Goal: Task Accomplishment & Management: Manage account settings

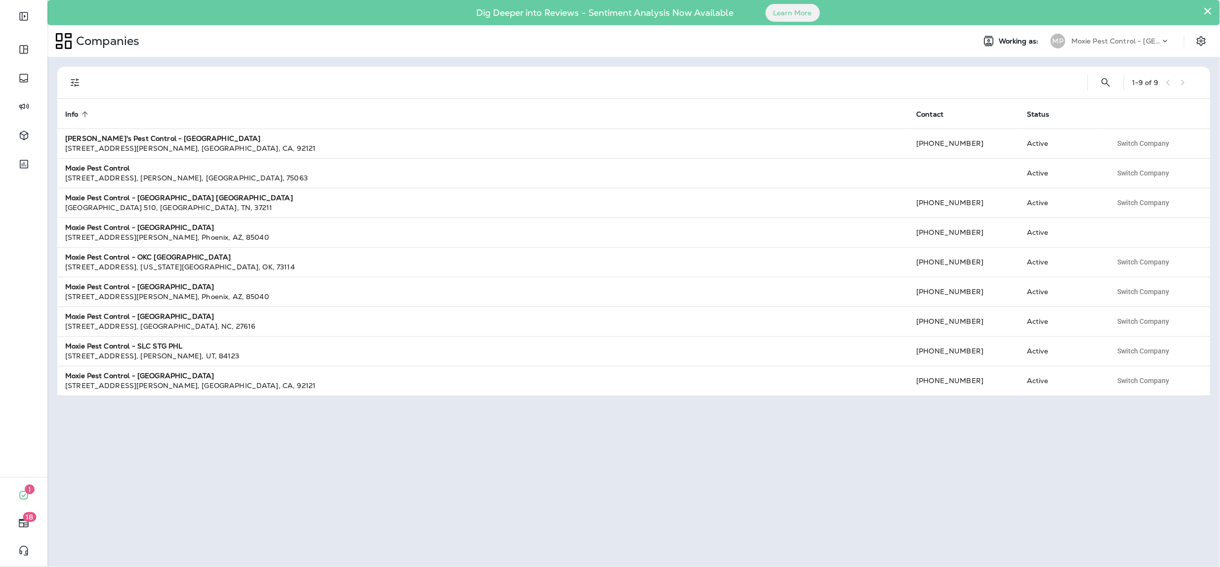
click at [1117, 41] on p "Moxie Pest Control - [GEOGRAPHIC_DATA]" at bounding box center [1116, 41] width 89 height 8
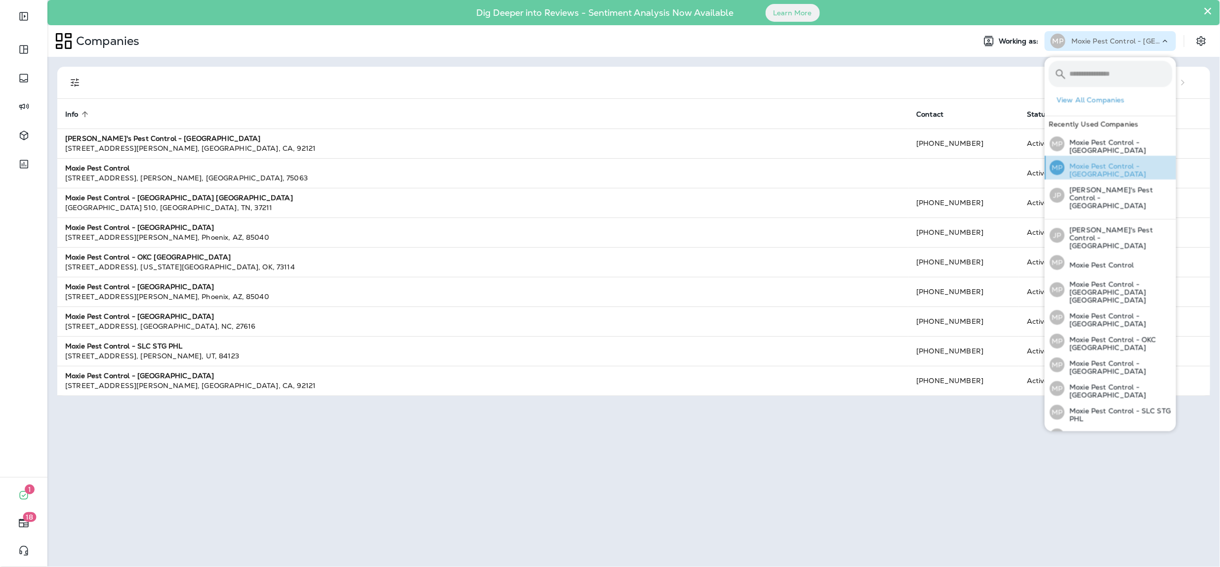
click at [1097, 164] on div "MP Moxie Pest Control - [GEOGRAPHIC_DATA]" at bounding box center [1111, 168] width 130 height 24
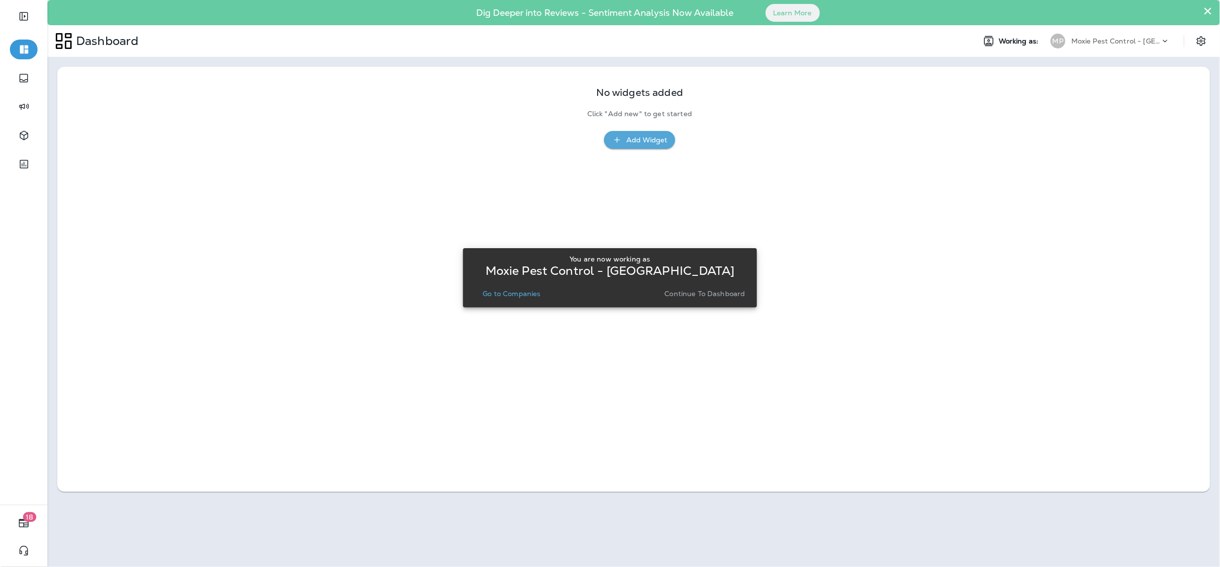
click at [694, 292] on p "Continue to Dashboard" at bounding box center [705, 294] width 81 height 8
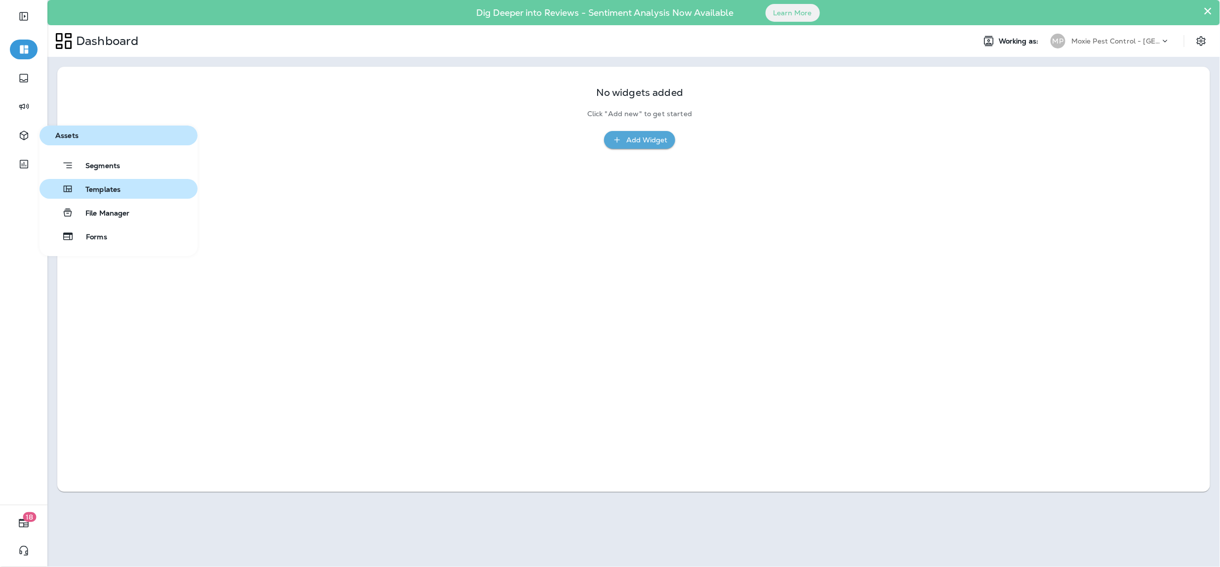
click at [105, 186] on span "Templates" at bounding box center [97, 189] width 47 height 9
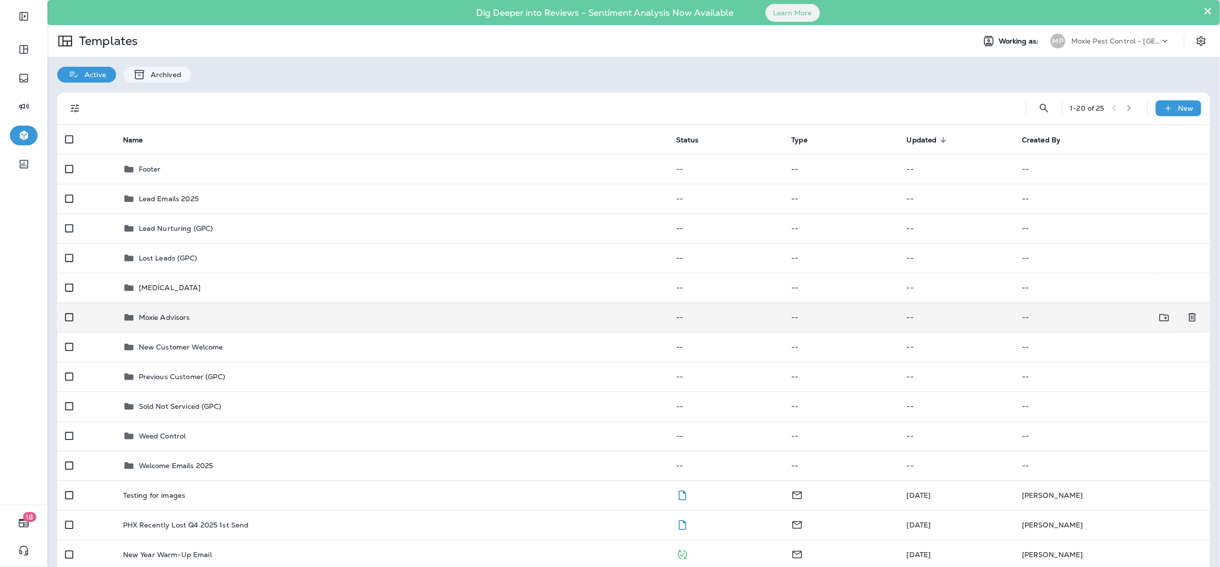
click at [165, 314] on p "Moxie Advisors" at bounding box center [164, 317] width 51 height 8
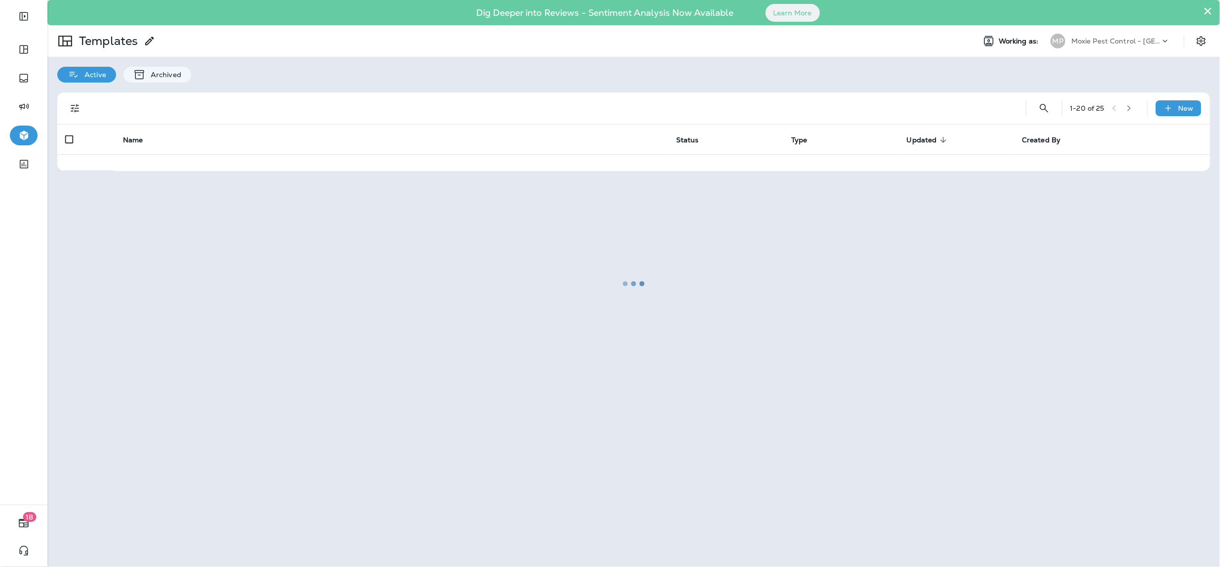
click at [165, 314] on div at bounding box center [633, 283] width 1171 height 565
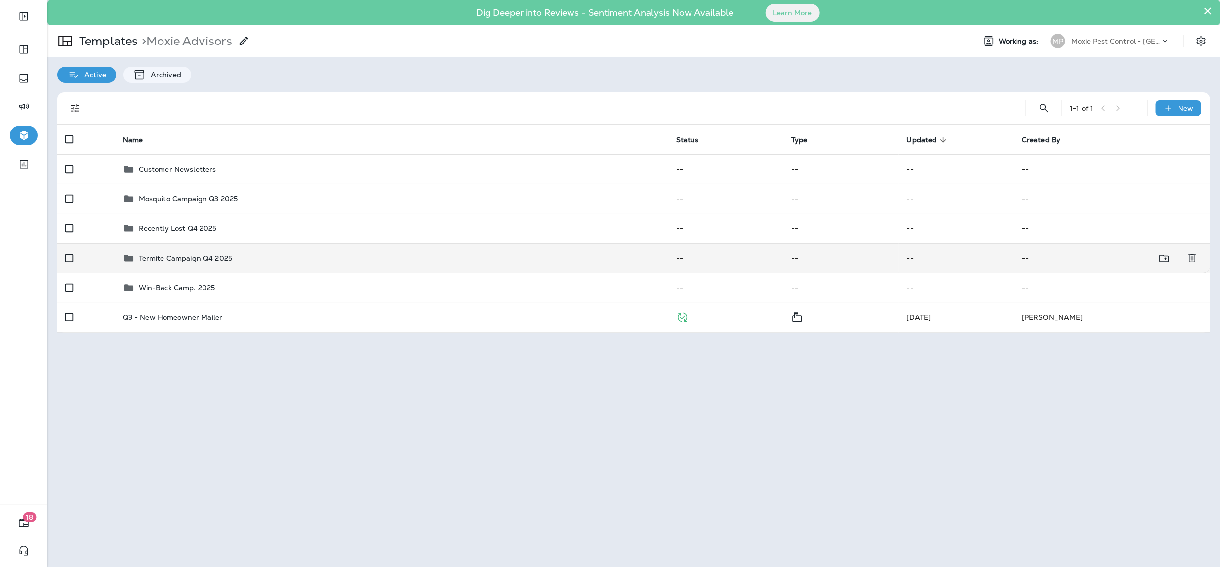
click at [190, 263] on div "Termite Campaign Q4 2025" at bounding box center [185, 258] width 93 height 12
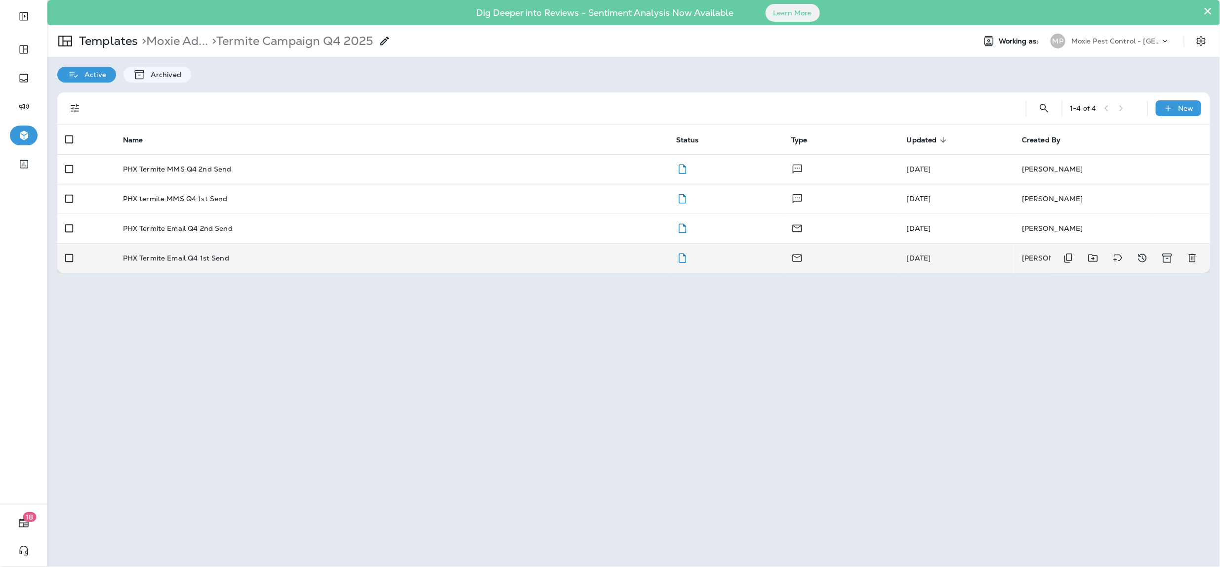
click at [208, 255] on p "PHX Termite Email Q4 1st Send" at bounding box center [176, 258] width 106 height 8
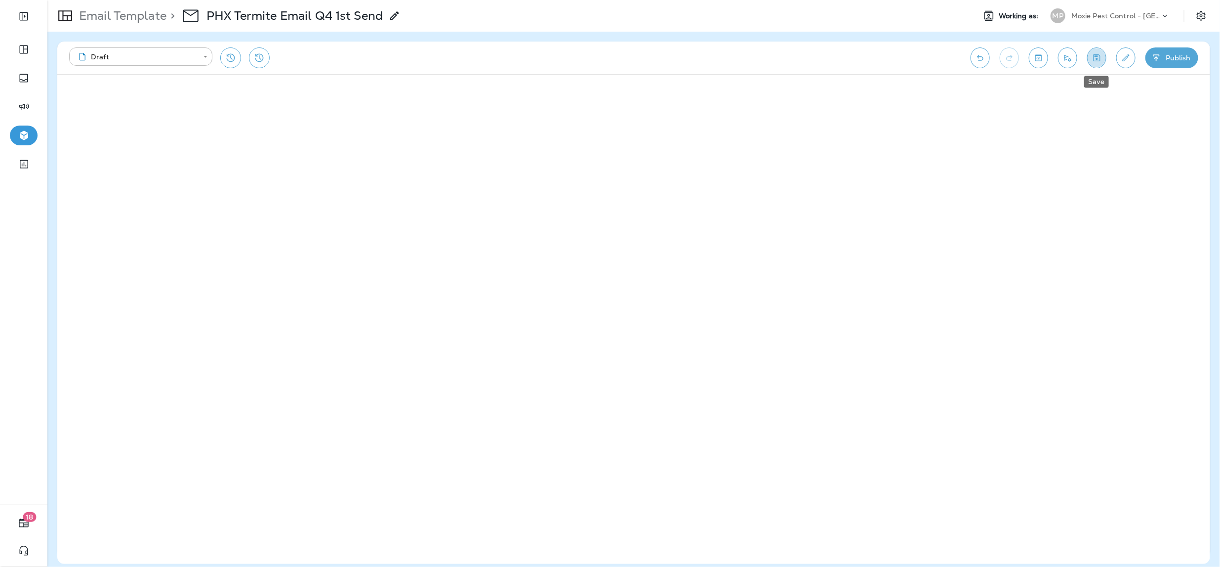
click at [1103, 56] on button "Save" at bounding box center [1096, 57] width 19 height 21
click at [1129, 57] on icon "Edit details" at bounding box center [1126, 58] width 10 height 10
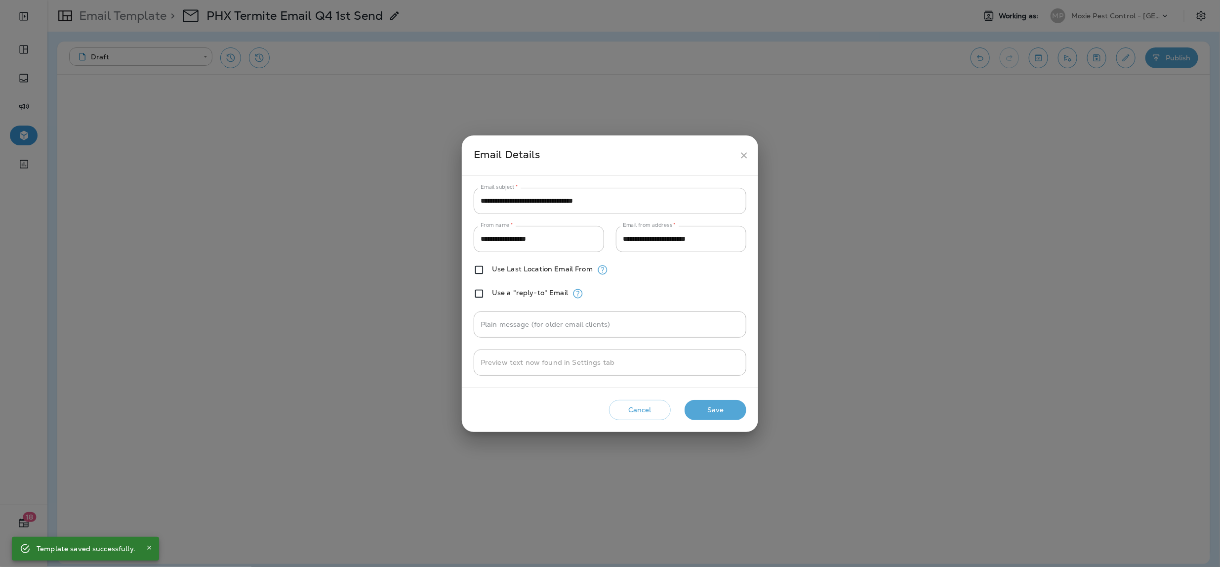
click at [744, 153] on icon "close" at bounding box center [744, 155] width 10 height 10
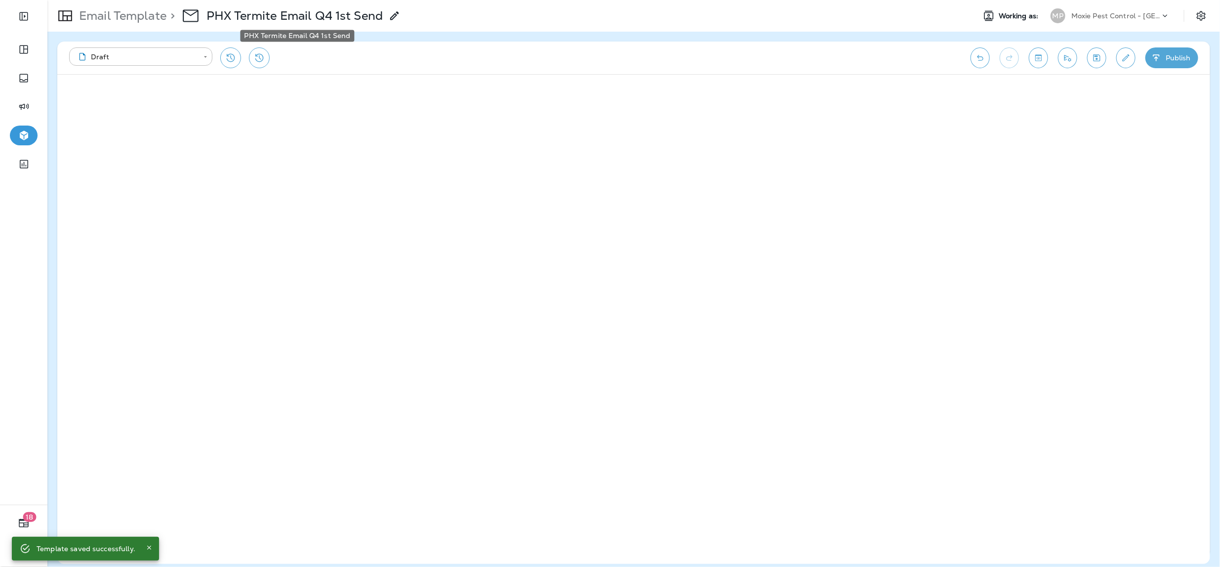
click at [324, 14] on p "PHX Termite Email Q4 1st Send" at bounding box center [295, 15] width 176 height 15
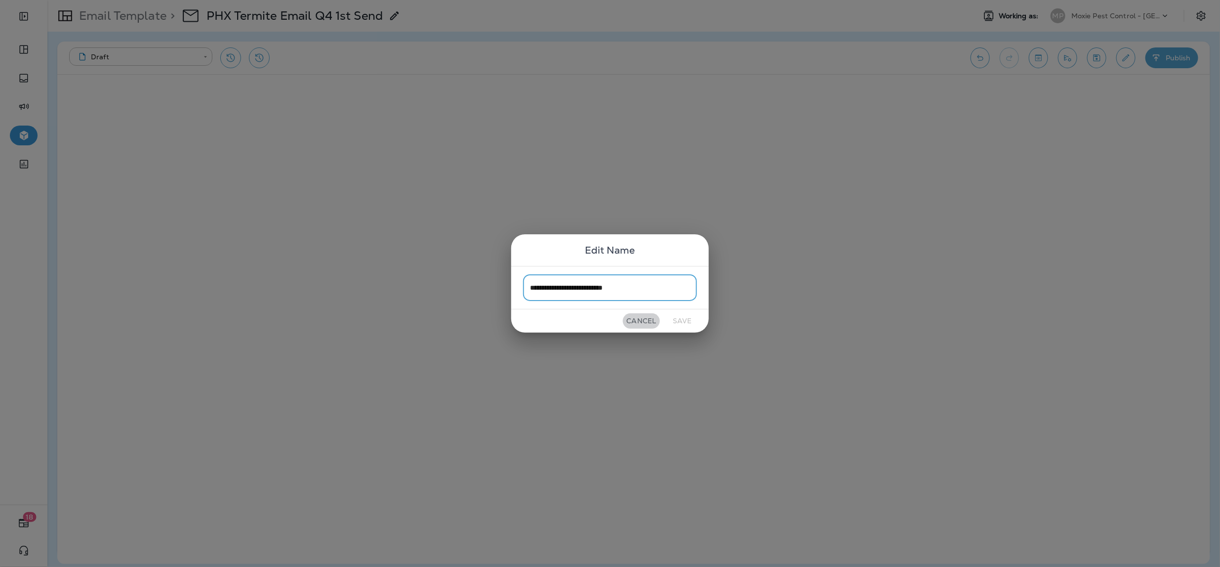
click at [648, 321] on button "Cancel" at bounding box center [641, 320] width 37 height 15
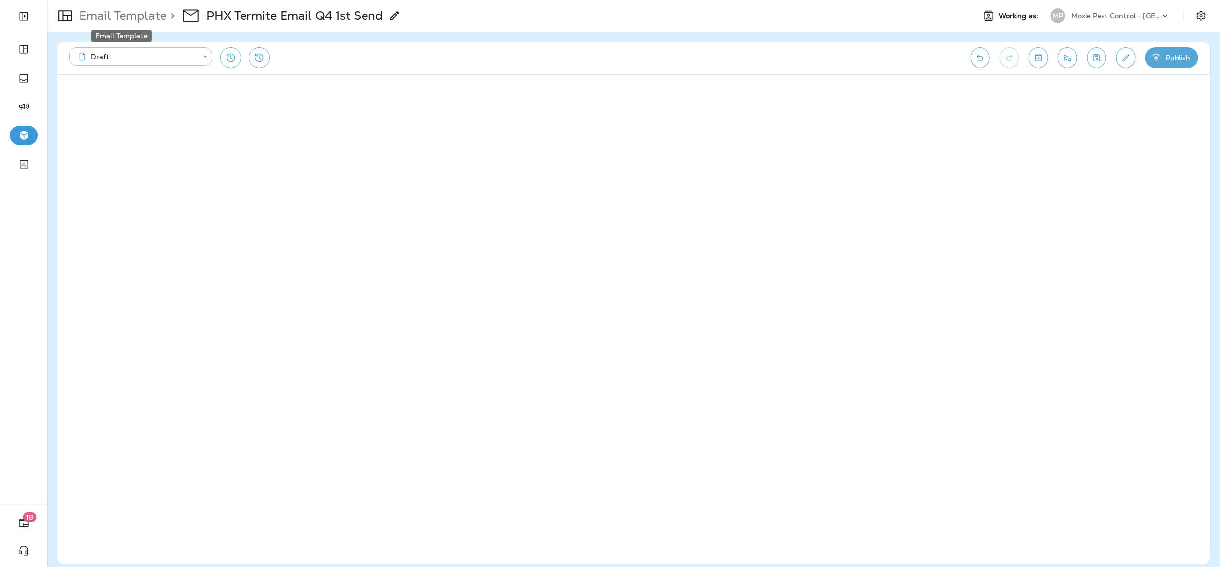
click at [133, 17] on p "Email Template" at bounding box center [120, 15] width 91 height 15
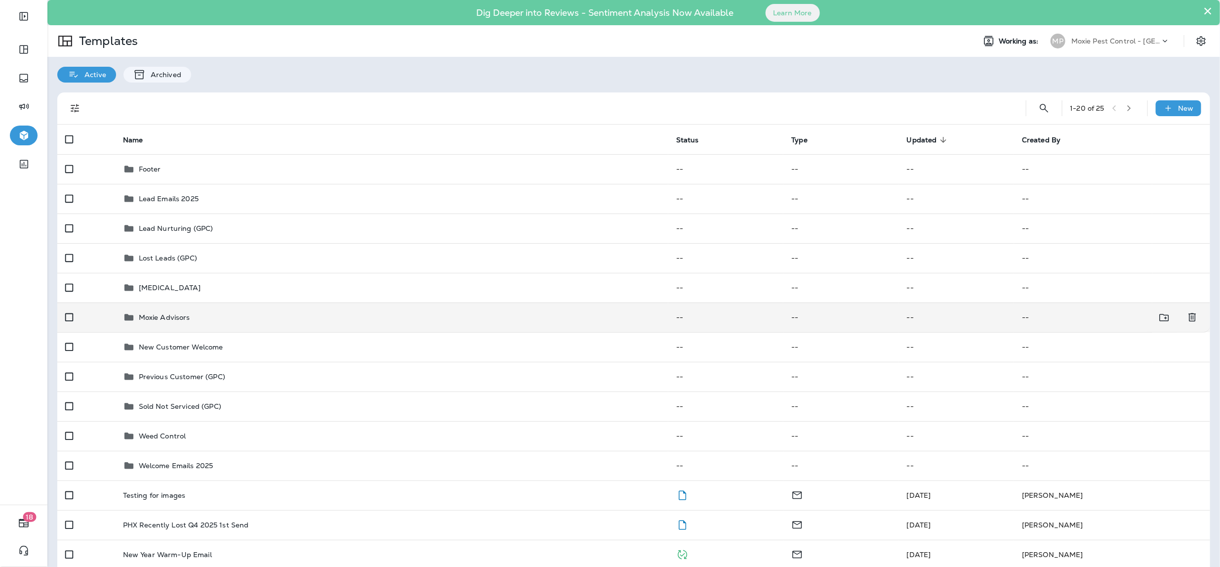
click at [176, 314] on p "Moxie Advisors" at bounding box center [164, 317] width 51 height 8
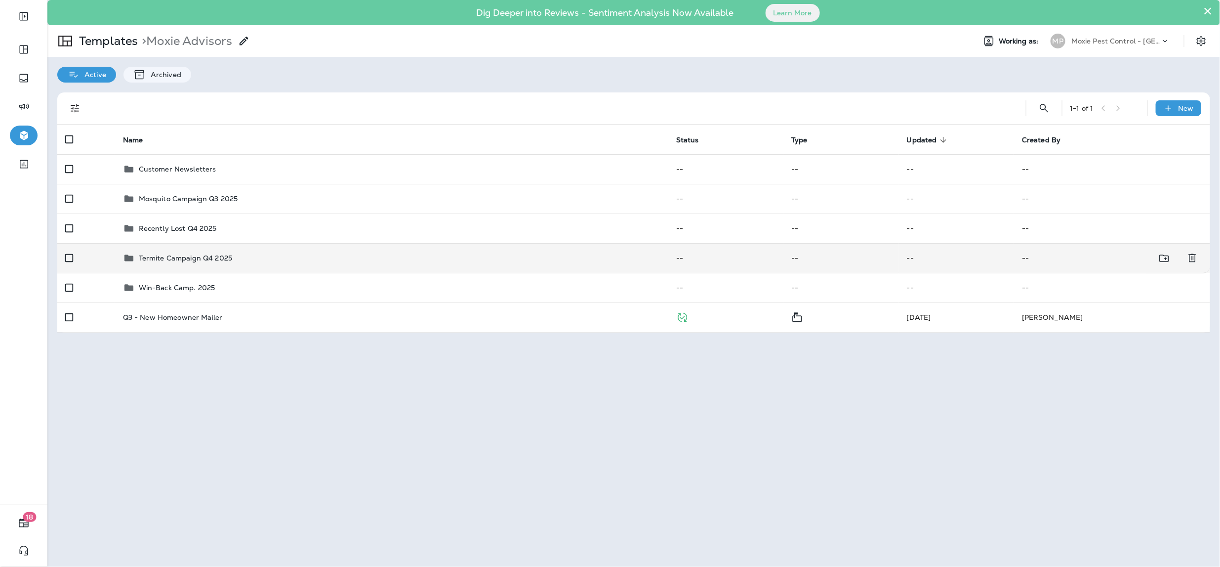
click at [171, 256] on p "Termite Campaign Q4 2025" at bounding box center [185, 258] width 93 height 8
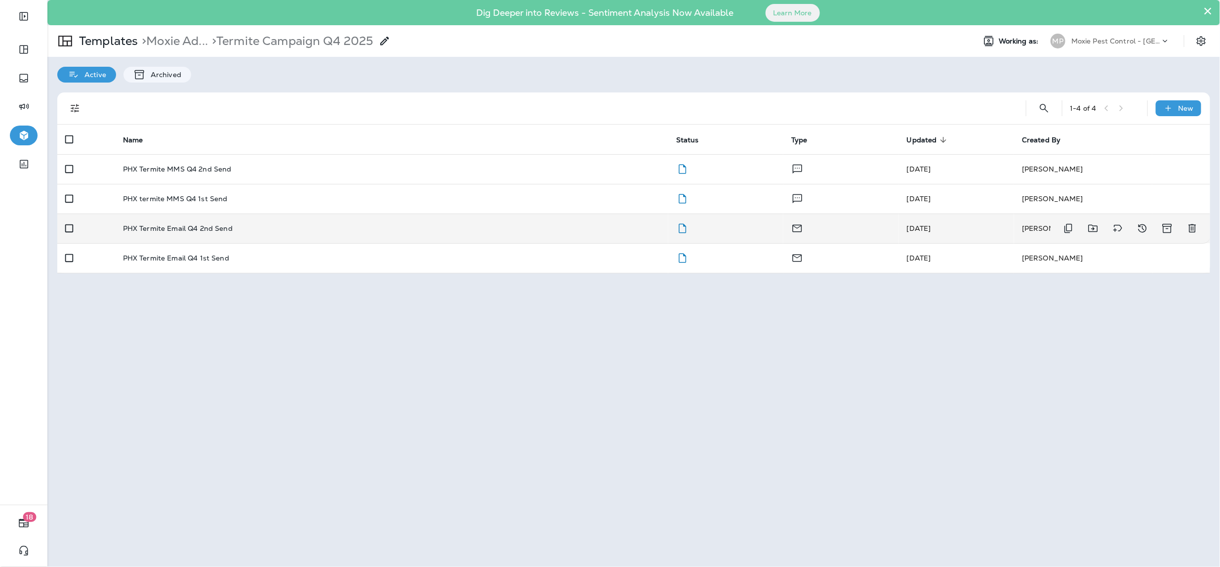
click at [179, 228] on p "PHX Termite Email Q4 2nd Send" at bounding box center [178, 228] width 110 height 8
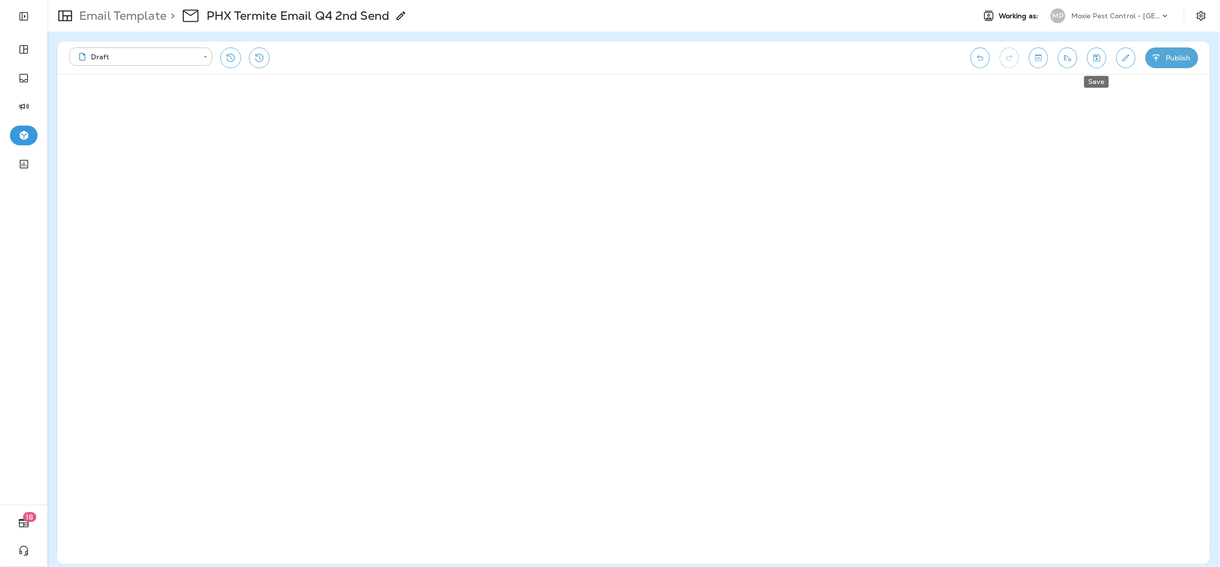
click at [1099, 63] on icon "Save" at bounding box center [1097, 58] width 10 height 10
